Goal: Book appointment/travel/reservation

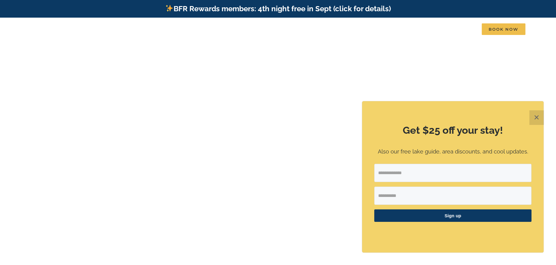
click at [536, 116] on button "✕" at bounding box center [536, 117] width 15 height 15
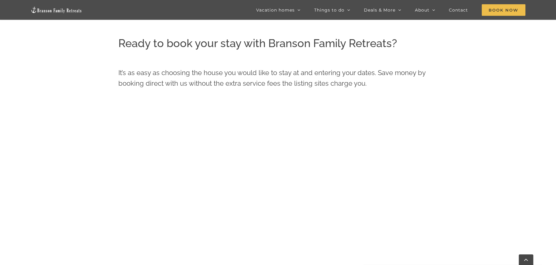
scroll to position [295, 0]
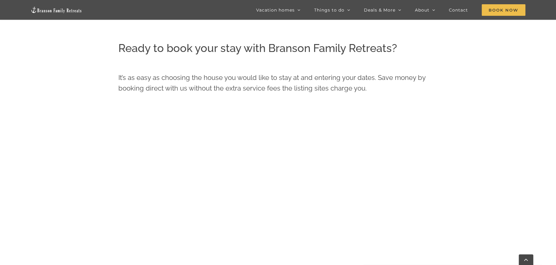
scroll to position [143, 0]
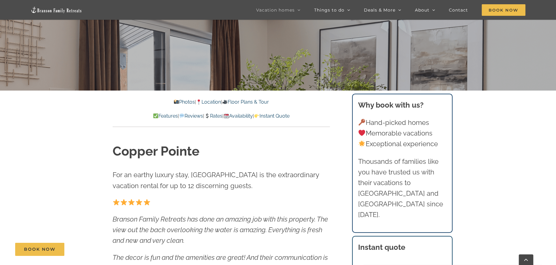
scroll to position [152, 0]
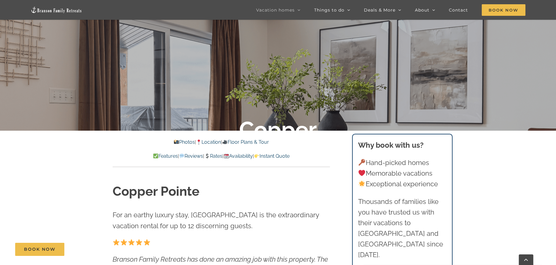
click at [215, 155] on link "Rates" at bounding box center [213, 156] width 18 height 6
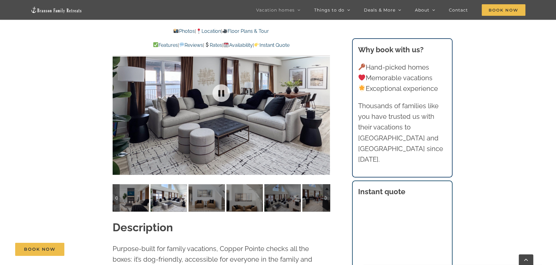
scroll to position [495, 0]
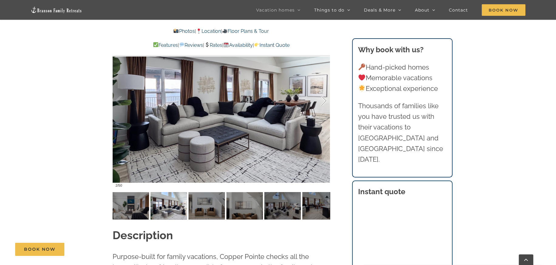
click at [323, 100] on div at bounding box center [317, 101] width 19 height 38
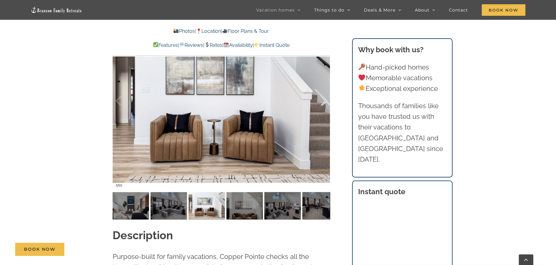
click at [323, 100] on div at bounding box center [317, 101] width 19 height 38
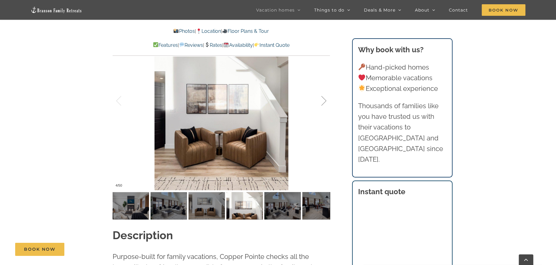
click at [323, 100] on div at bounding box center [317, 101] width 19 height 38
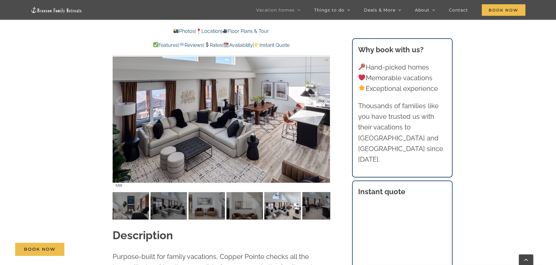
click at [323, 100] on div at bounding box center [317, 101] width 19 height 38
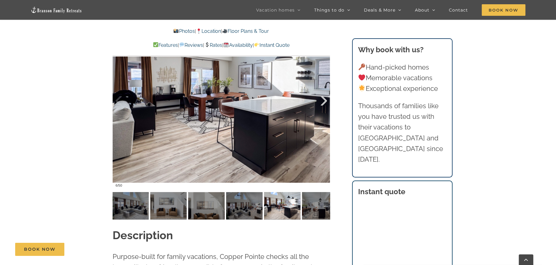
click at [323, 100] on div at bounding box center [317, 101] width 19 height 38
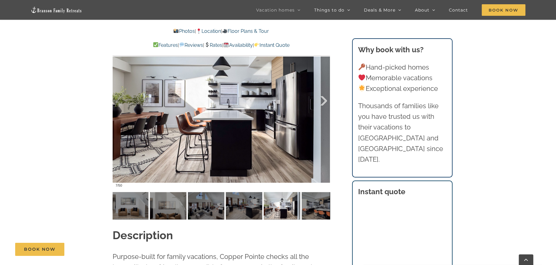
click at [323, 100] on div at bounding box center [317, 101] width 19 height 38
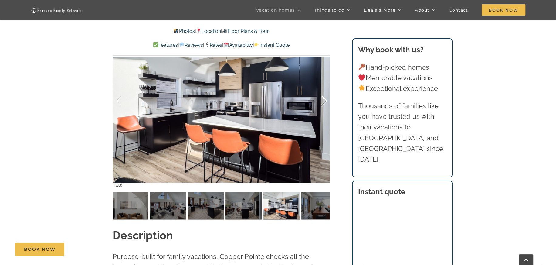
click at [323, 100] on div at bounding box center [317, 101] width 19 height 38
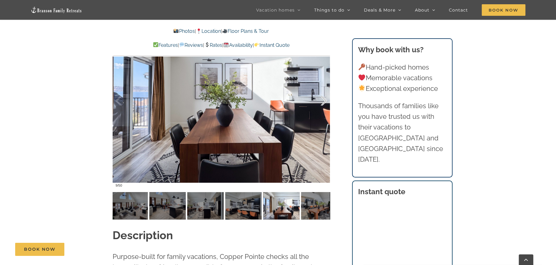
click at [323, 100] on div at bounding box center [317, 101] width 19 height 38
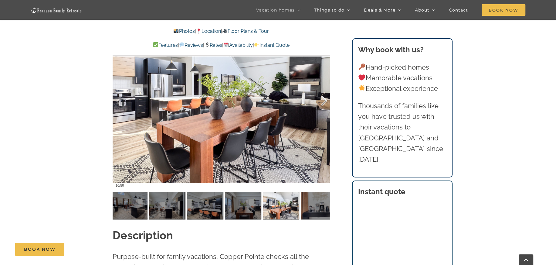
click at [323, 100] on div at bounding box center [317, 101] width 19 height 38
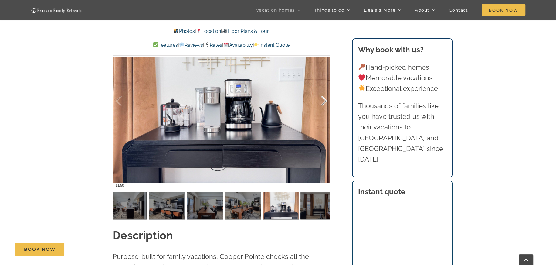
click at [323, 100] on div at bounding box center [317, 101] width 19 height 38
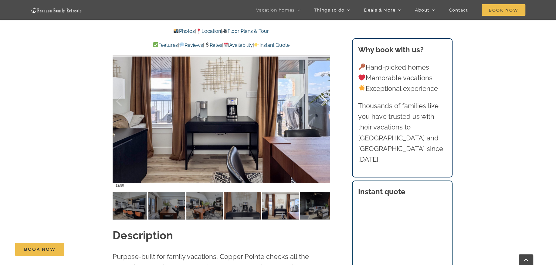
click at [323, 100] on div at bounding box center [317, 101] width 19 height 38
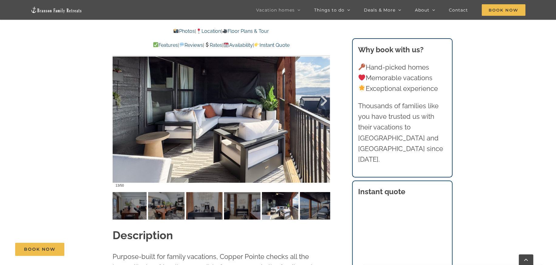
click at [323, 100] on div at bounding box center [317, 101] width 19 height 38
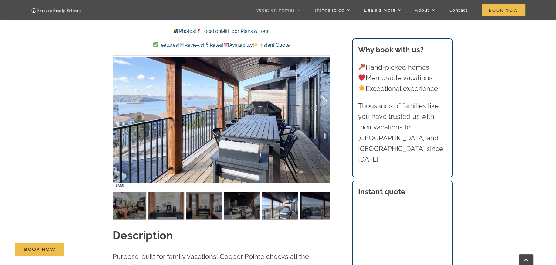
click at [323, 100] on div at bounding box center [317, 101] width 19 height 38
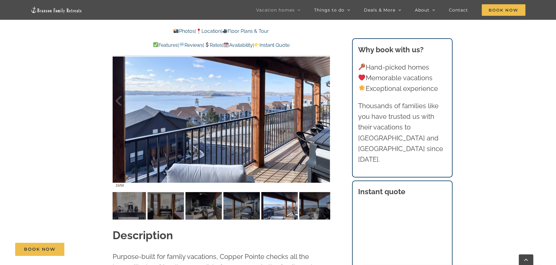
click at [323, 100] on div at bounding box center [317, 101] width 19 height 38
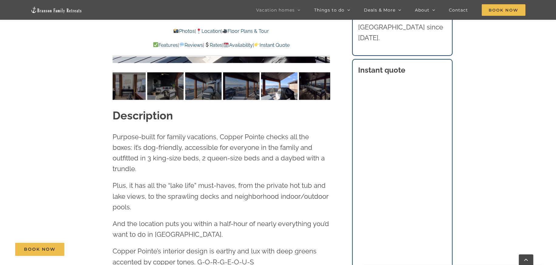
scroll to position [616, 0]
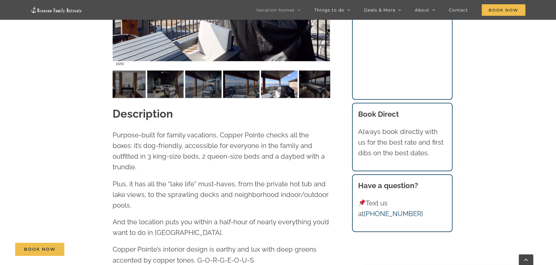
scroll to position [152, 0]
